Goal: Check status: Check status

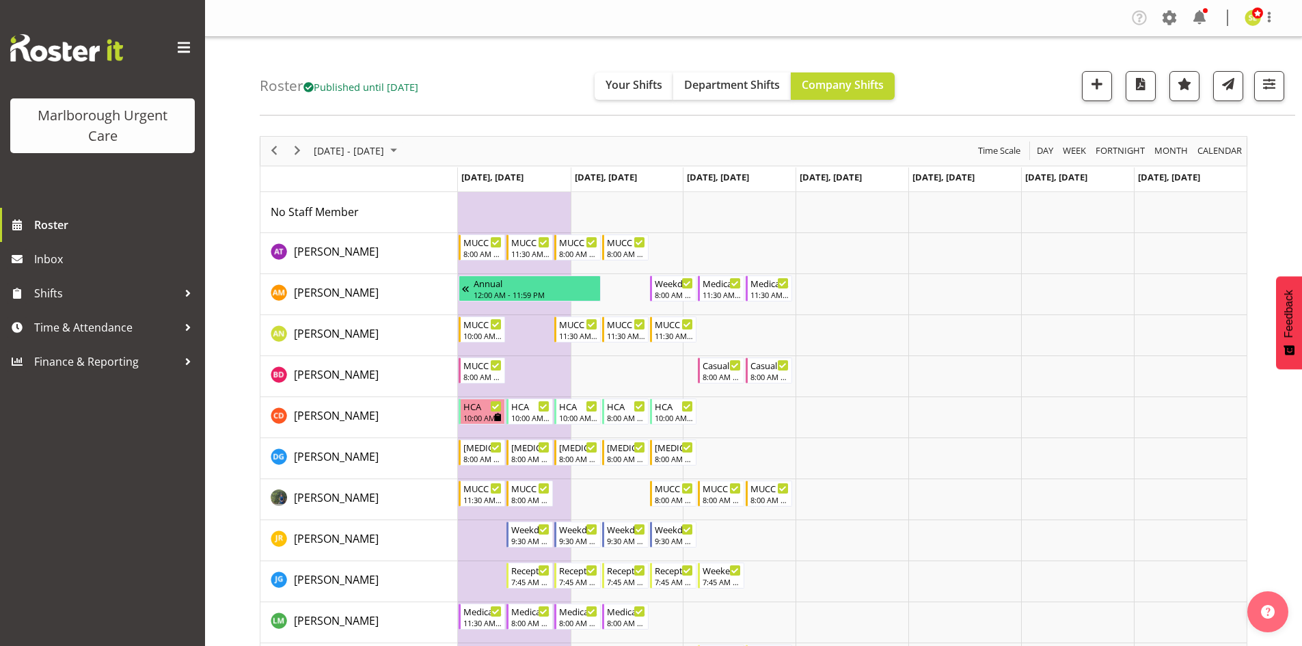
scroll to position [68, 0]
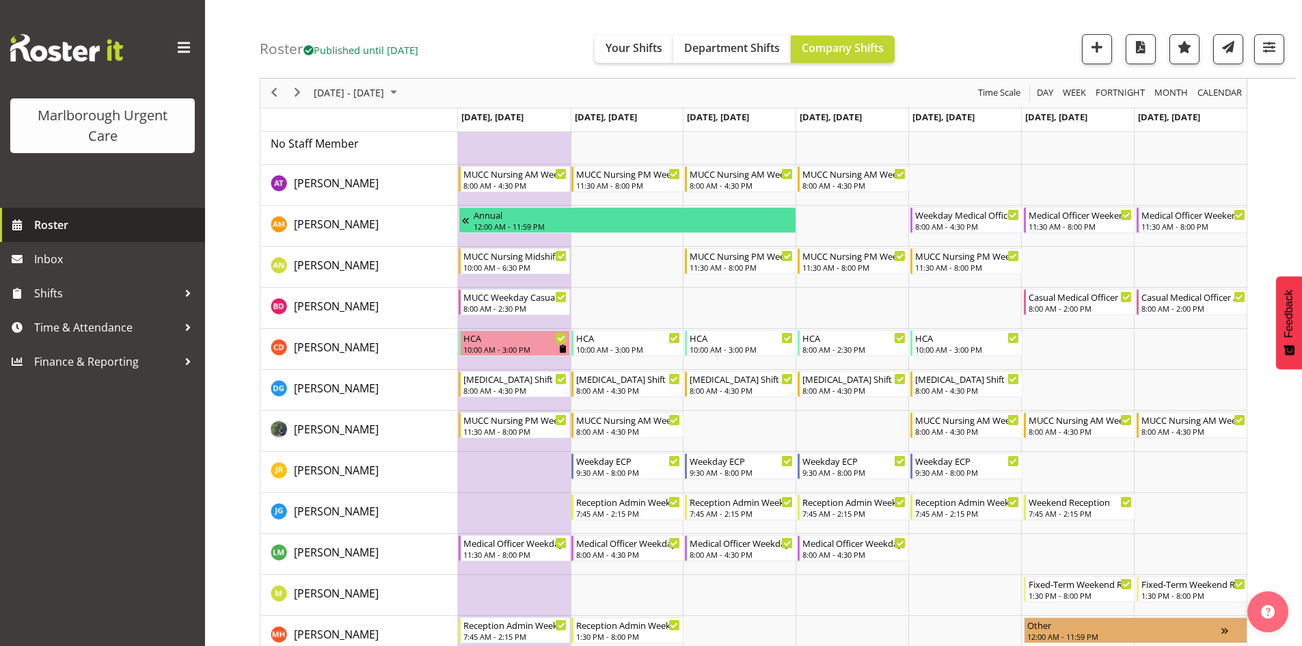
click at [81, 234] on span "Roster" at bounding box center [116, 225] width 164 height 20
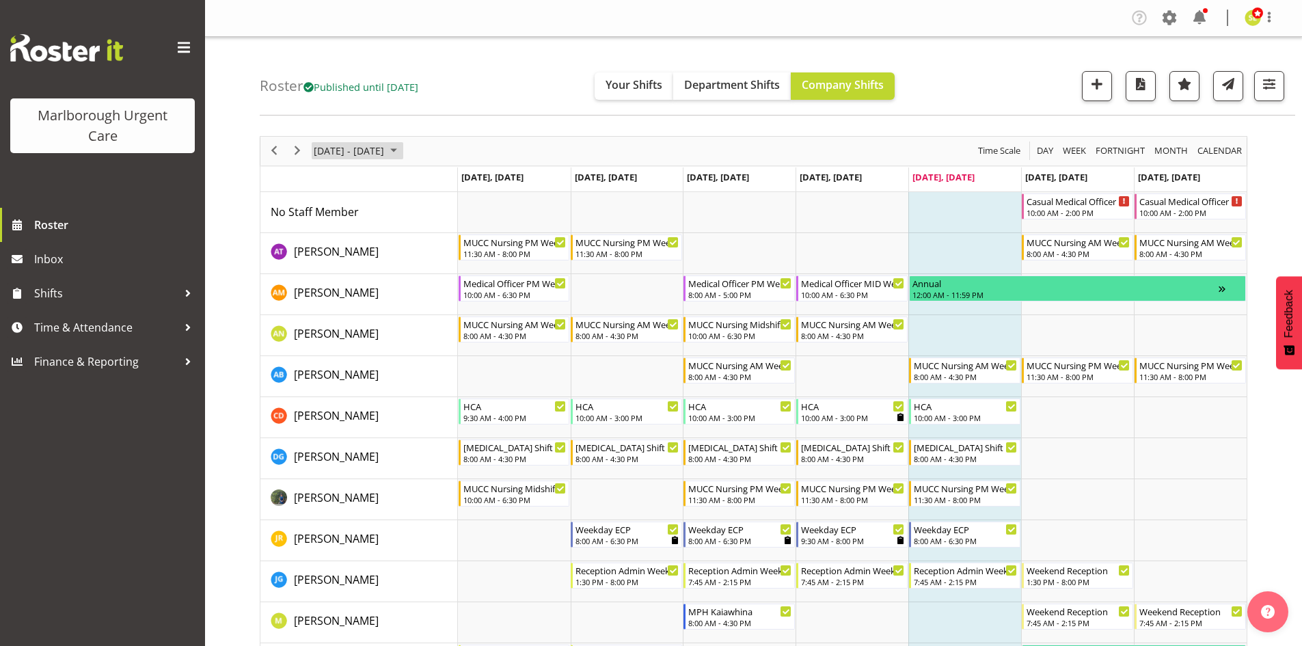
click at [361, 156] on span "[DATE] - [DATE]" at bounding box center [348, 150] width 73 height 17
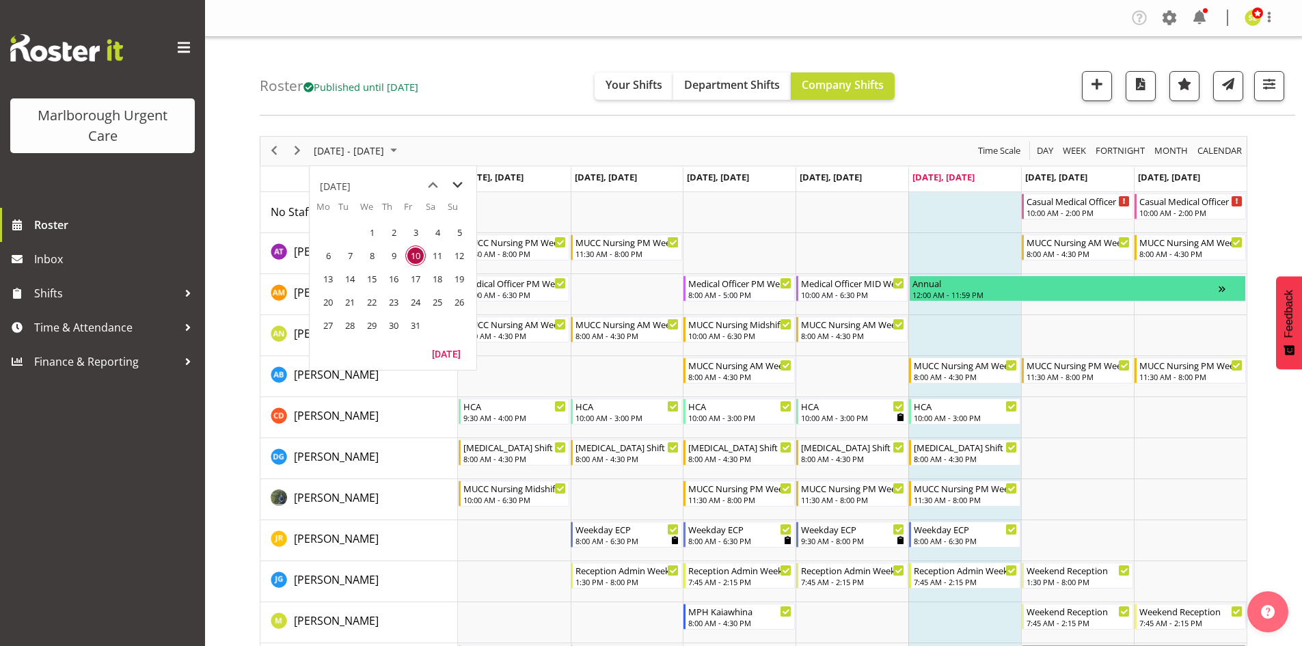
click at [461, 186] on span "next month" at bounding box center [457, 185] width 24 height 25
click at [434, 296] on span "22" at bounding box center [437, 302] width 20 height 20
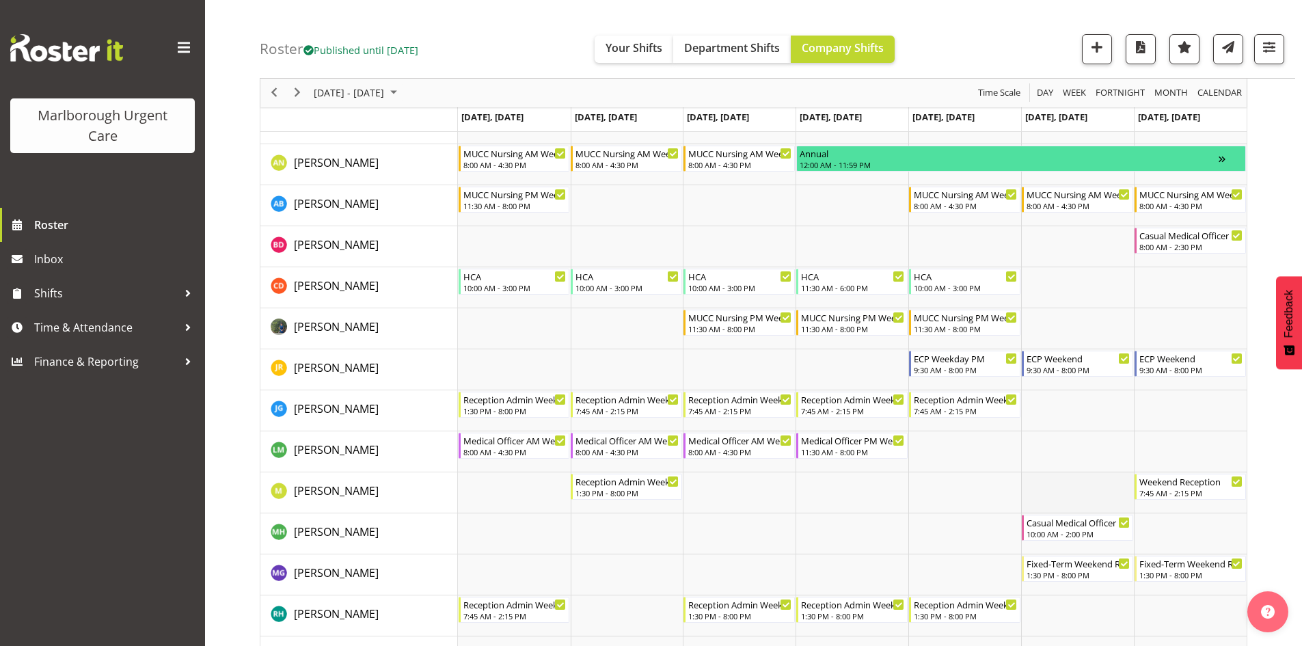
scroll to position [137, 0]
